Goal: Transaction & Acquisition: Purchase product/service

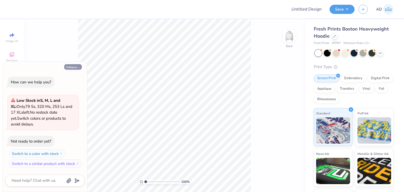
click at [73, 68] on button "Collapse" at bounding box center [73, 67] width 18 height 6
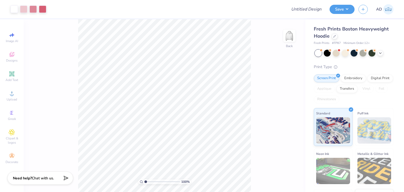
type textarea "x"
click at [333, 36] on icon at bounding box center [334, 35] width 3 height 3
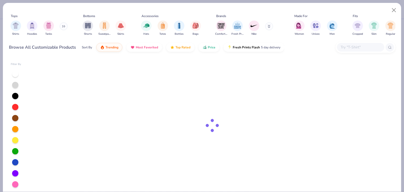
click at [356, 48] on input "text" at bounding box center [360, 47] width 40 height 6
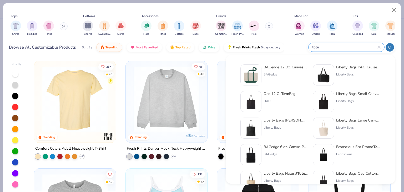
type input "tote"
click at [353, 120] on div "Liberty Bags Large Canvas Tote" at bounding box center [358, 121] width 44 height 6
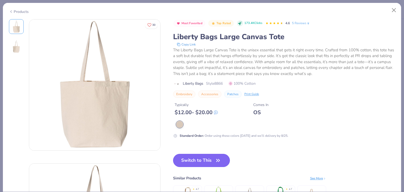
click at [206, 154] on button "Switch to This" at bounding box center [201, 160] width 57 height 13
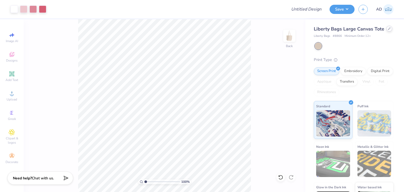
click at [386, 32] on div at bounding box center [389, 29] width 6 height 6
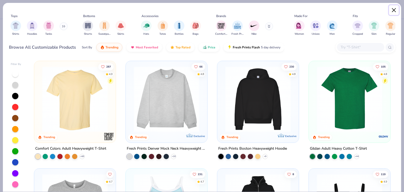
click at [393, 7] on button "Close" at bounding box center [394, 10] width 10 height 10
